Goal: Navigation & Orientation: Find specific page/section

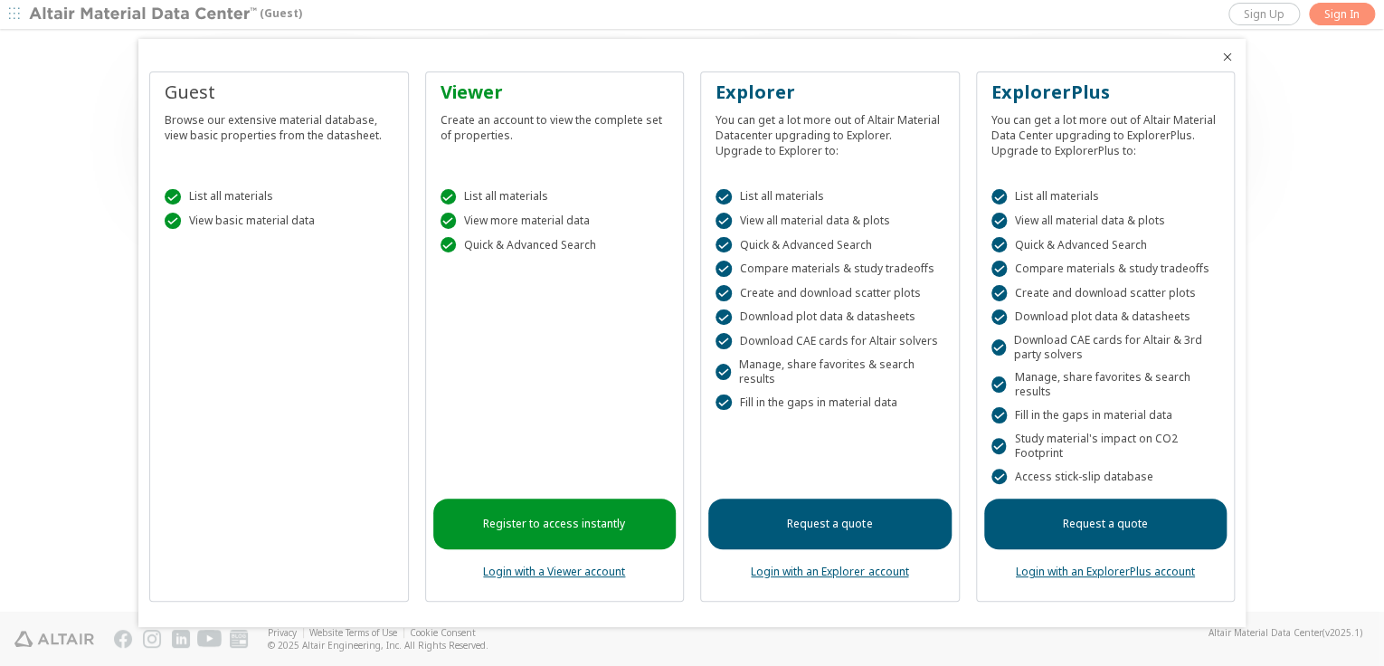
click at [219, 142] on div "Guest Browse our extensive material database, view basic properties from the da…" at bounding box center [278, 123] width 243 height 87
click at [1225, 60] on icon "Close" at bounding box center [1227, 57] width 14 height 14
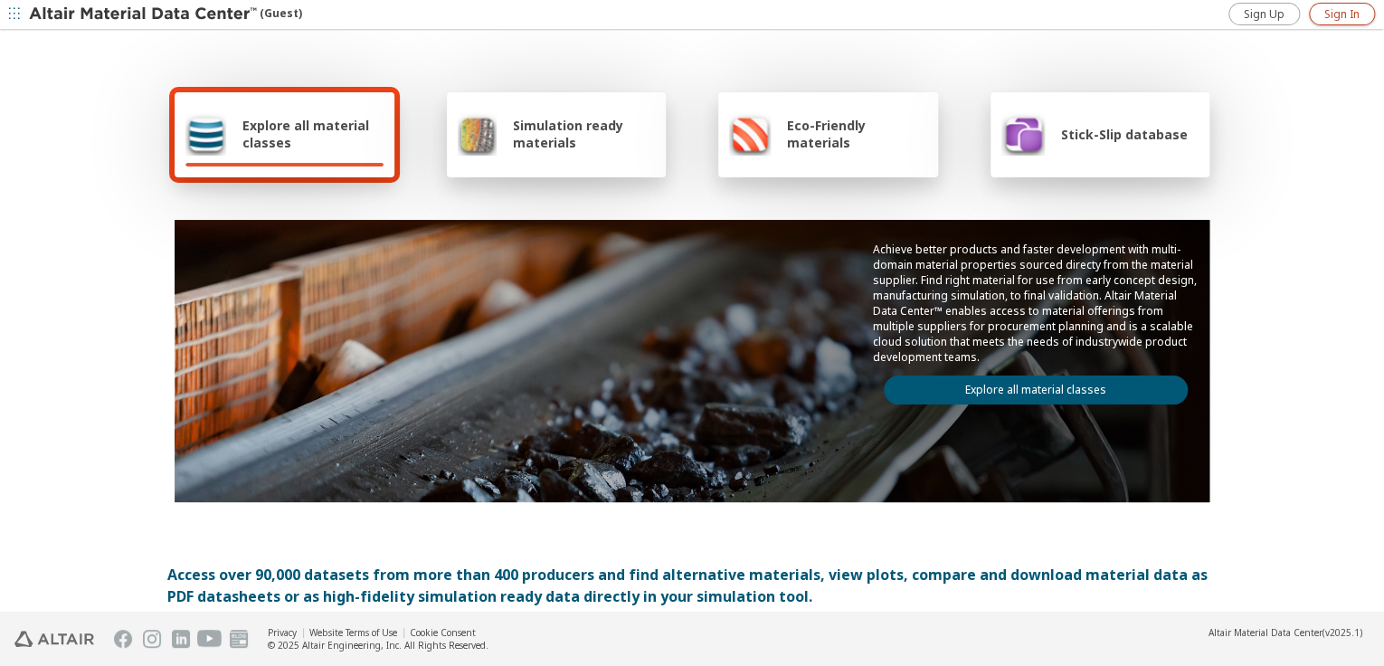
click at [1335, 18] on span "Sign In" at bounding box center [1341, 14] width 35 height 14
click at [22, 11] on span "button" at bounding box center [14, 14] width 18 height 29
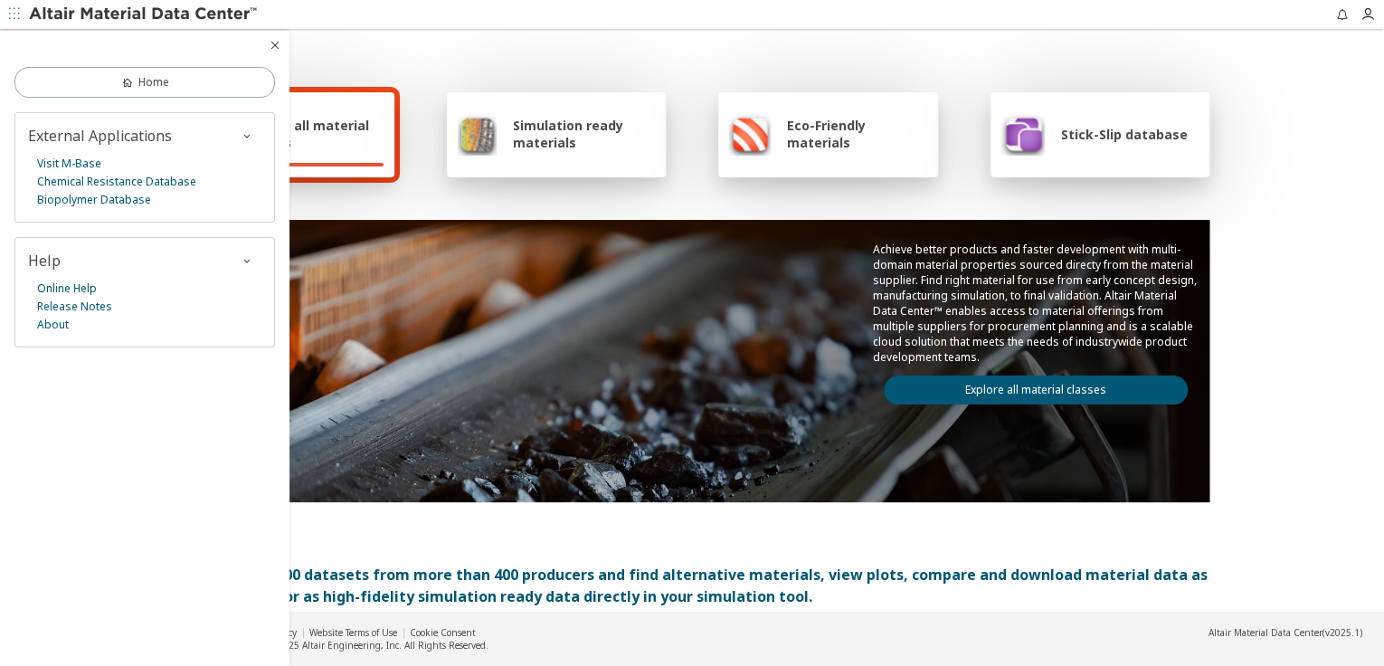
click at [535, 57] on div "Explore all material classes Simulation ready materials Eco-Friendly materials …" at bounding box center [691, 294] width 1049 height 525
click at [126, 184] on link "Chemical Resistance Database" at bounding box center [116, 182] width 159 height 18
click at [268, 38] on icon "button" at bounding box center [275, 45] width 14 height 14
